Goal: Contribute content: Add original content to the website for others to see

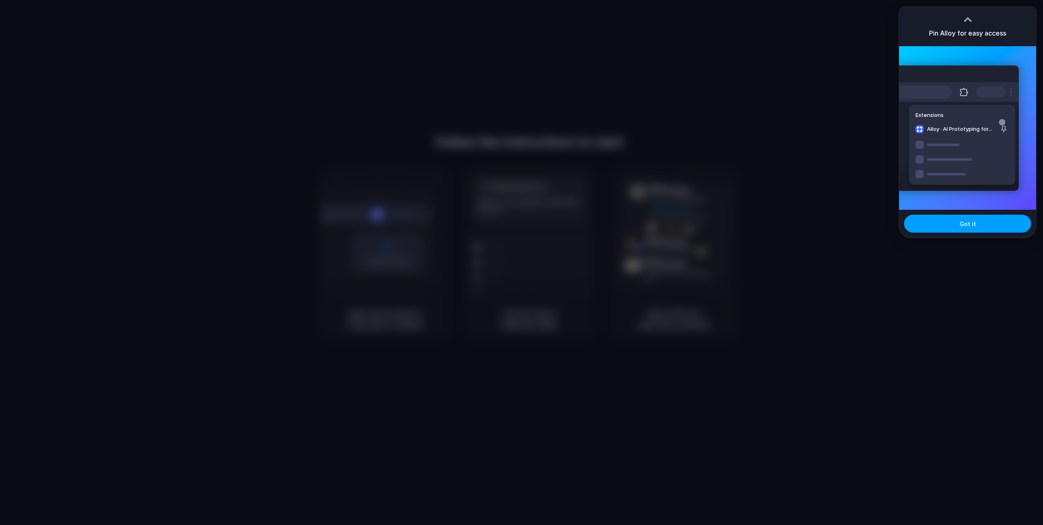
click at [961, 230] on button "Got it" at bounding box center [967, 224] width 127 height 18
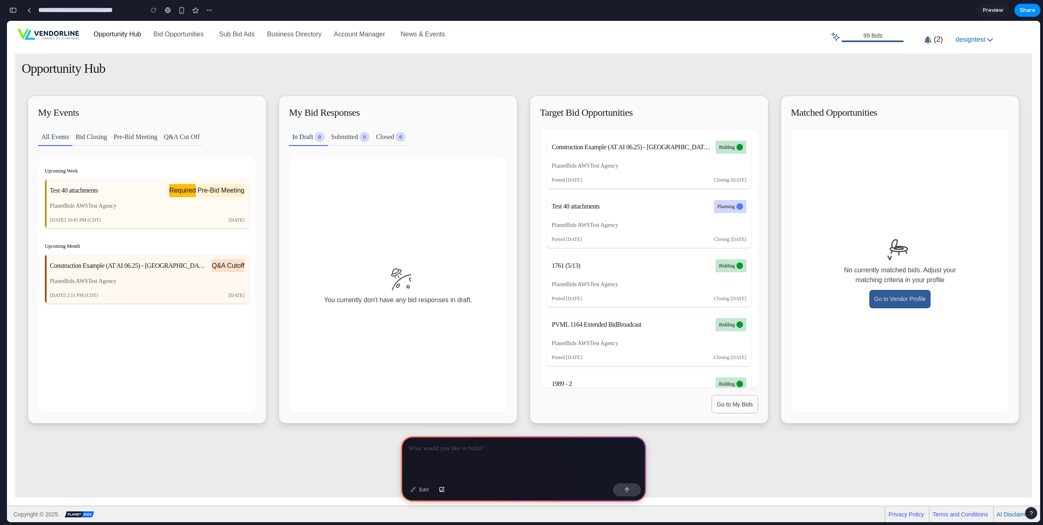
click at [496, 452] on div at bounding box center [523, 458] width 245 height 44
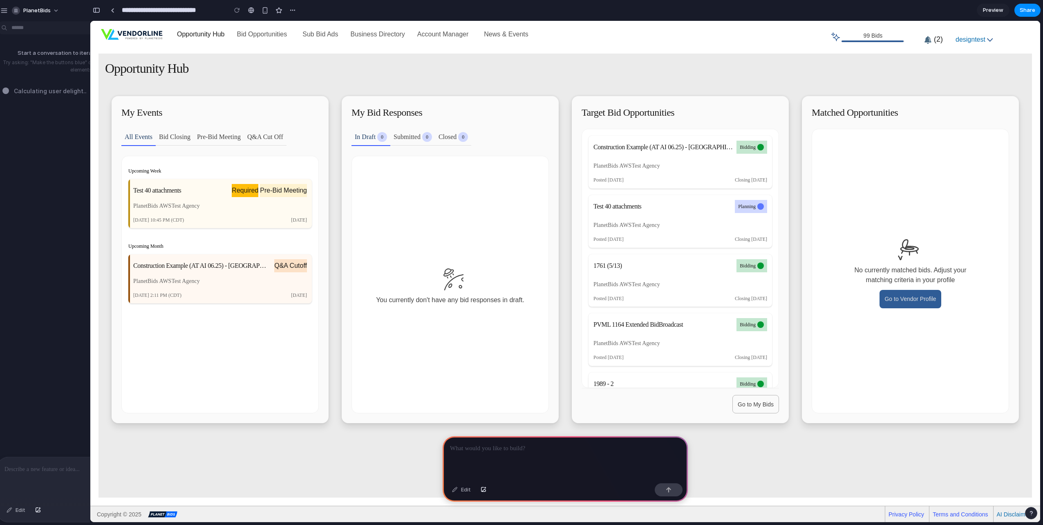
click at [49, 464] on p at bounding box center [84, 469] width 160 height 10
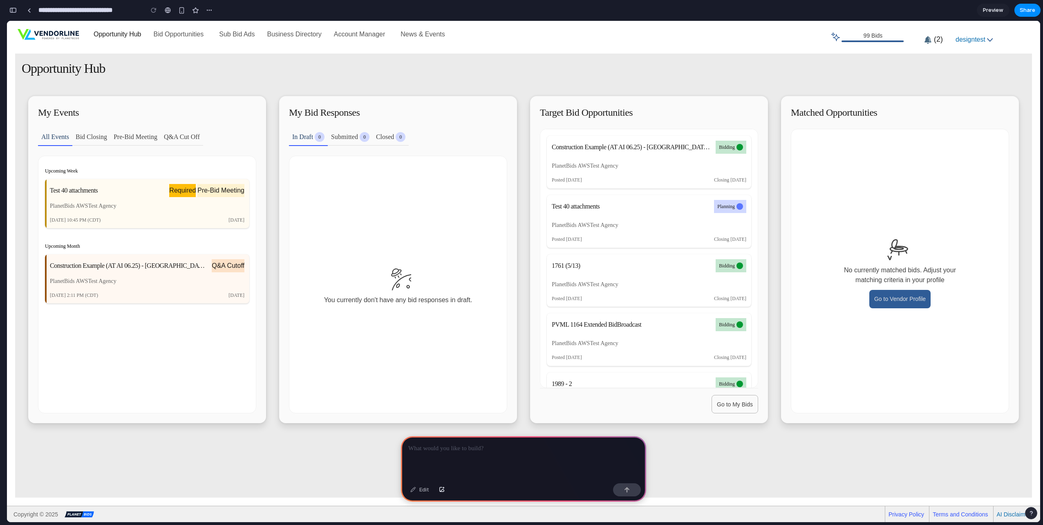
click at [446, 451] on div at bounding box center [523, 458] width 245 height 44
click at [346, 141] on span "Submitted 0" at bounding box center [350, 137] width 38 height 10
click at [344, 137] on span "Submitted 0" at bounding box center [350, 137] width 38 height 10
drag, startPoint x: 345, startPoint y: 137, endPoint x: 358, endPoint y: 138, distance: 13.1
click at [346, 137] on span "Submitted 0" at bounding box center [350, 137] width 38 height 10
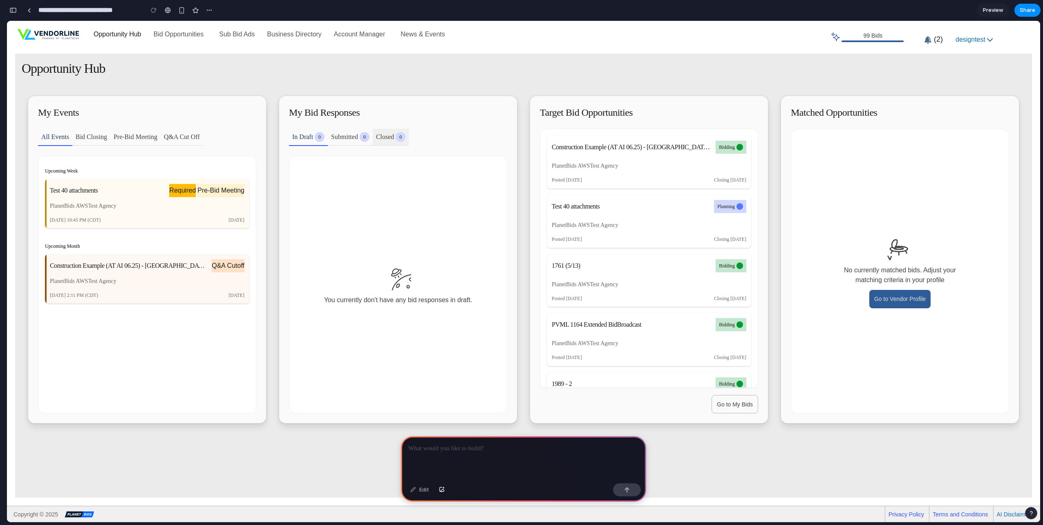
click at [390, 133] on span "Closed 0" at bounding box center [390, 137] width 29 height 10
click at [345, 30] on button "Account Manager" at bounding box center [361, 34] width 54 height 12
click at [294, 33] on link "Business Directory" at bounding box center [294, 34] width 54 height 7
click at [226, 35] on link "Sub Bid Ads" at bounding box center [237, 34] width 36 height 7
click at [163, 35] on button "Bid Opportunities" at bounding box center [181, 34] width 54 height 12
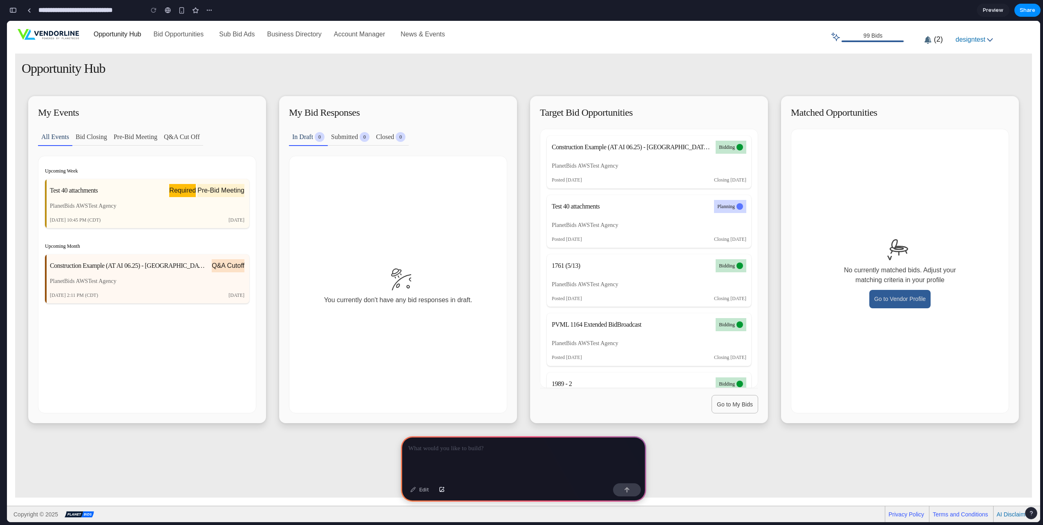
click at [104, 34] on link "Opportunity Hub" at bounding box center [118, 34] width 48 height 7
click at [182, 9] on div "button" at bounding box center [181, 10] width 7 height 7
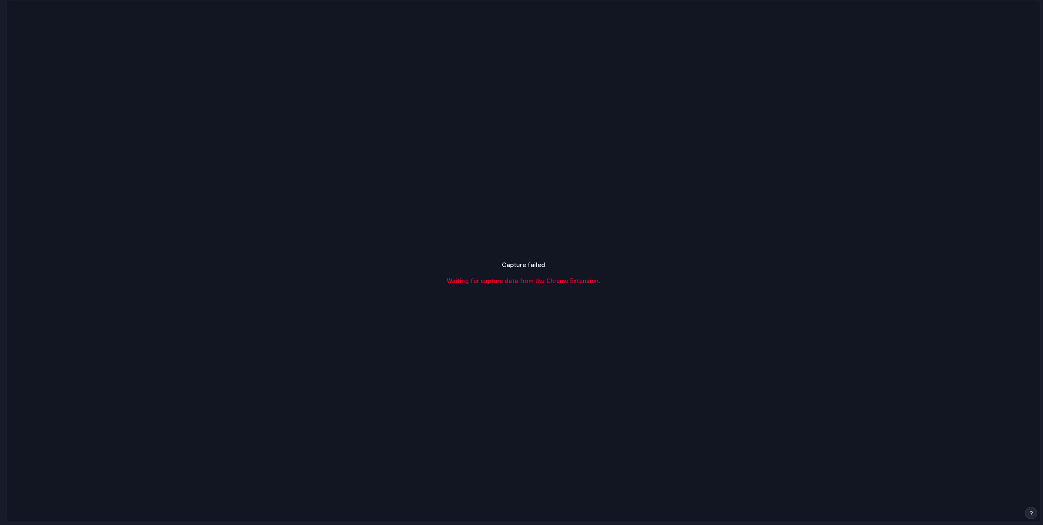
click at [612, 283] on div "Capture failed Waiting for capture data from the Chrome Extension." at bounding box center [523, 272] width 204 height 25
click at [603, 256] on div "Capture failed Waiting for capture data from the Chrome Extension." at bounding box center [524, 273] width 224 height 44
